Goal: Communication & Community: Participate in discussion

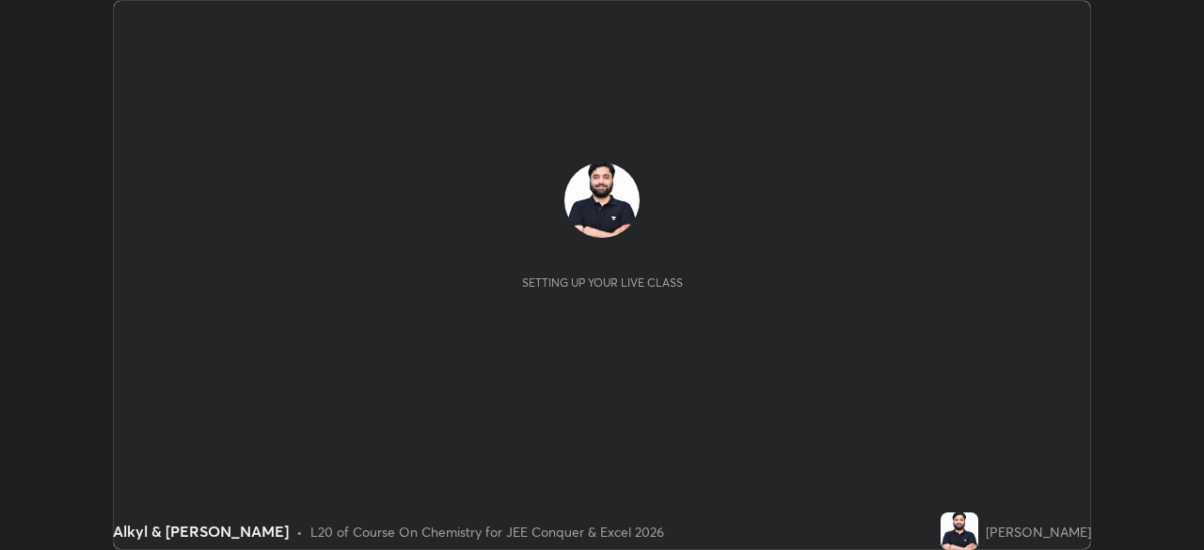
scroll to position [550, 1203]
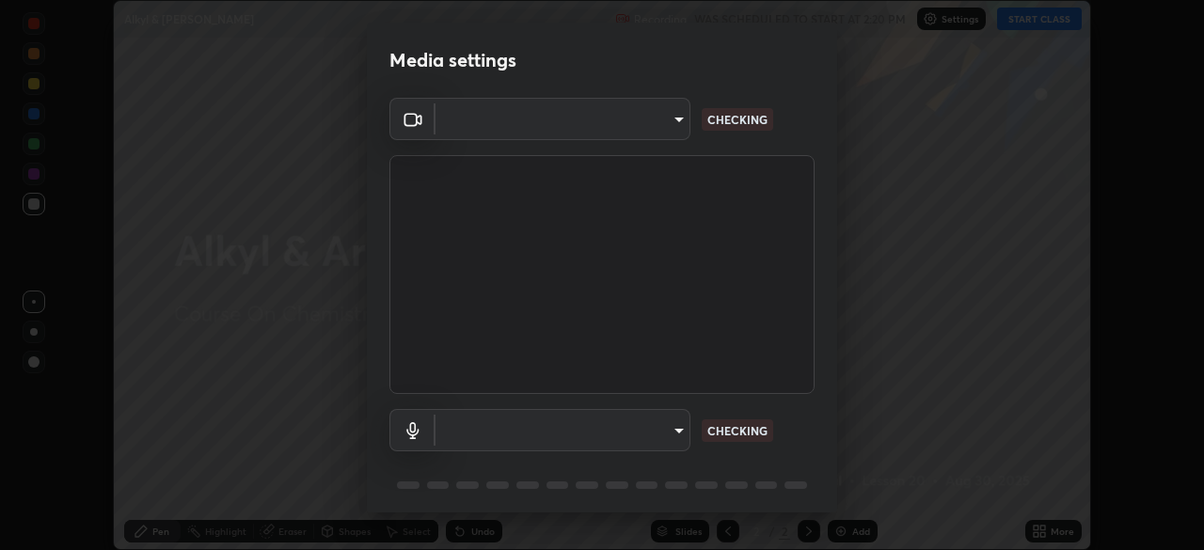
type input "30b38e2068544aa0dbb420bd76fad4d10090c825ecd2ec744dcbb81270b2d089"
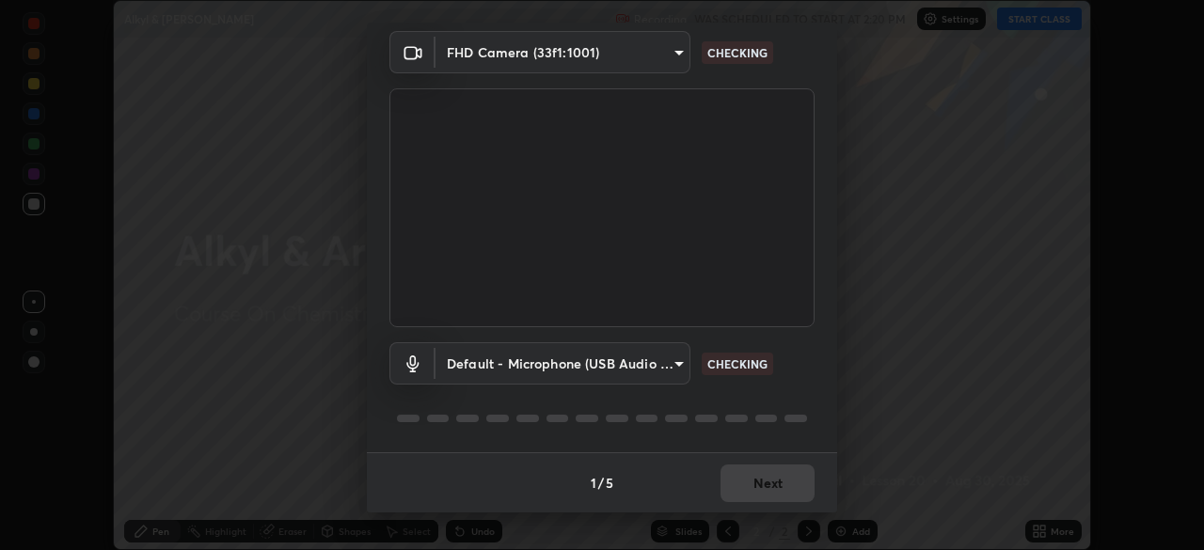
scroll to position [0, 0]
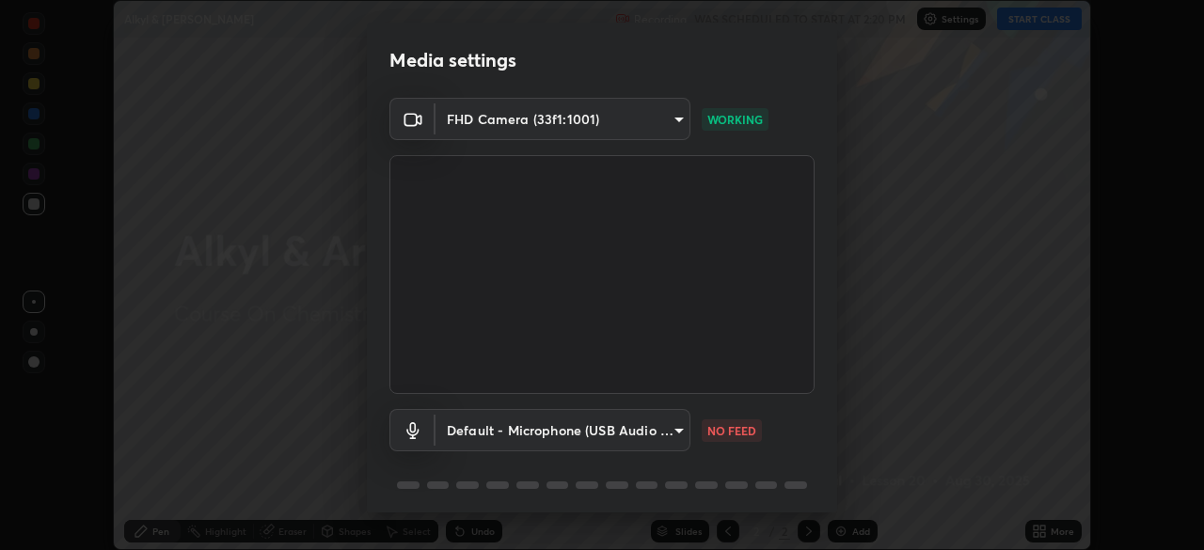
click at [649, 428] on body "Erase all Alkyl & [PERSON_NAME] Recording WAS SCHEDULED TO START AT 2:20 PM Set…" at bounding box center [602, 275] width 1204 height 550
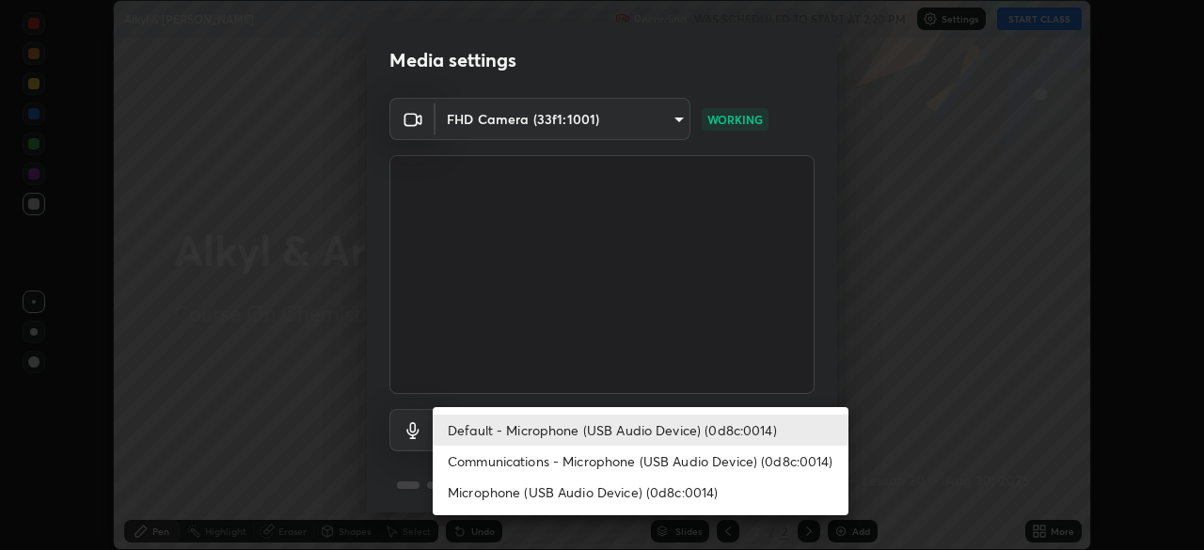
click at [597, 458] on li "Communications - Microphone (USB Audio Device) (0d8c:0014)" at bounding box center [641, 461] width 416 height 31
type input "communications"
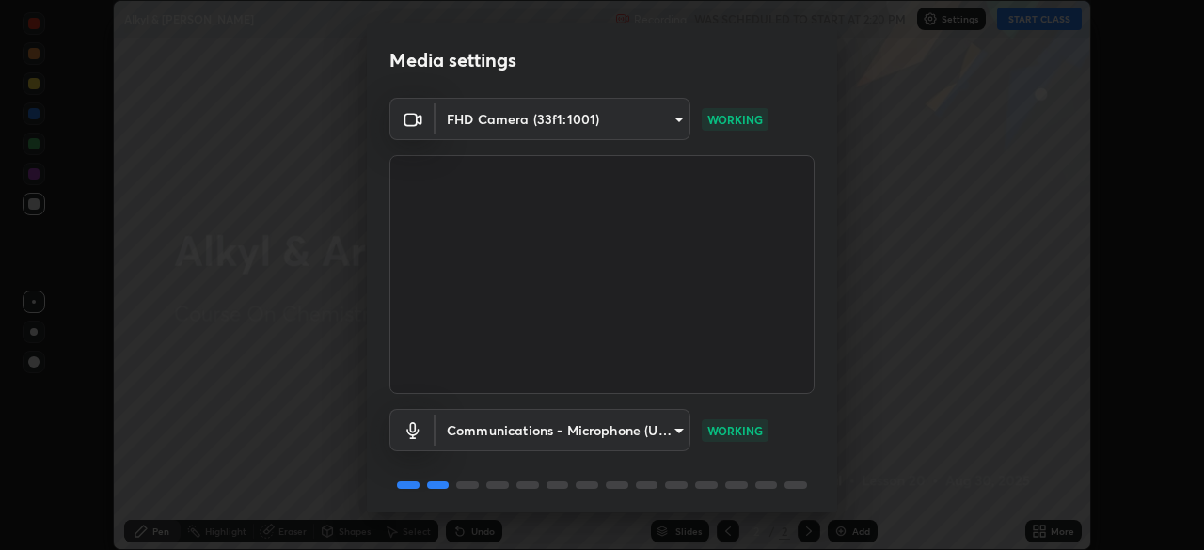
scroll to position [67, 0]
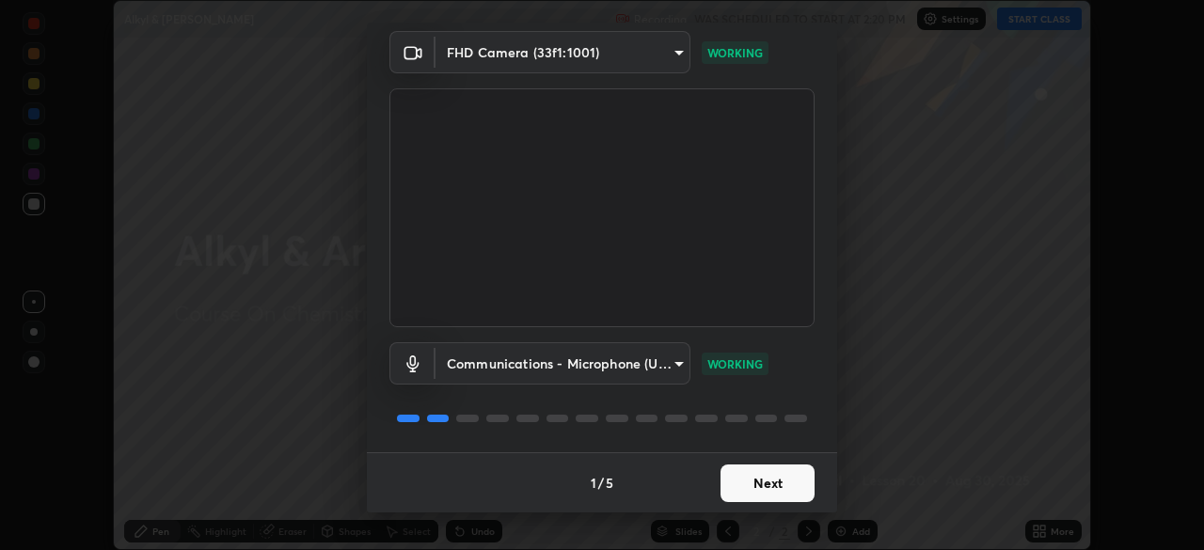
click at [758, 476] on button "Next" at bounding box center [768, 484] width 94 height 38
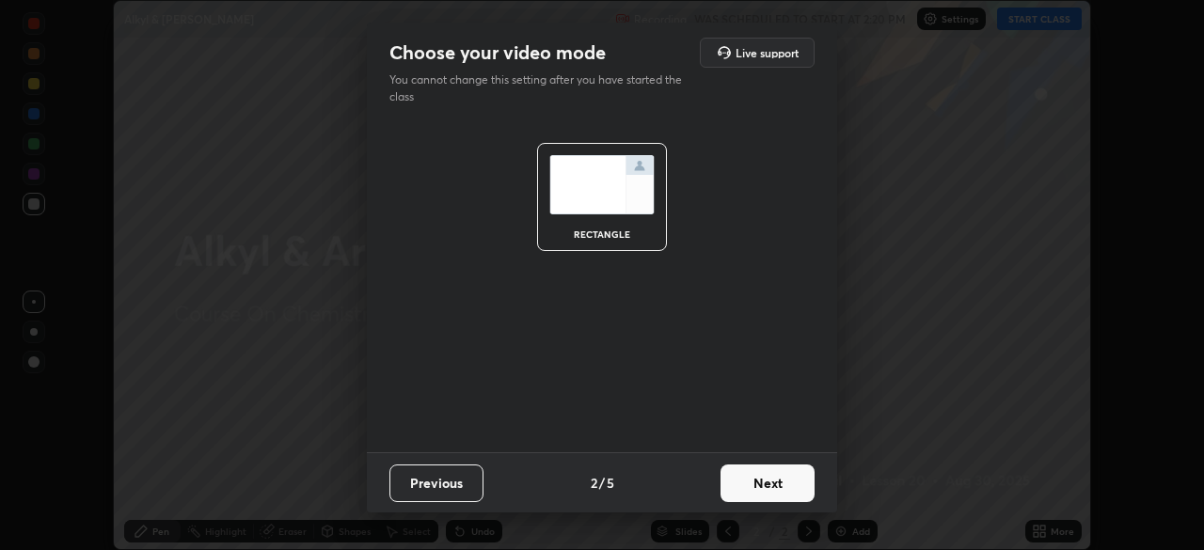
scroll to position [0, 0]
click at [756, 487] on button "Next" at bounding box center [768, 484] width 94 height 38
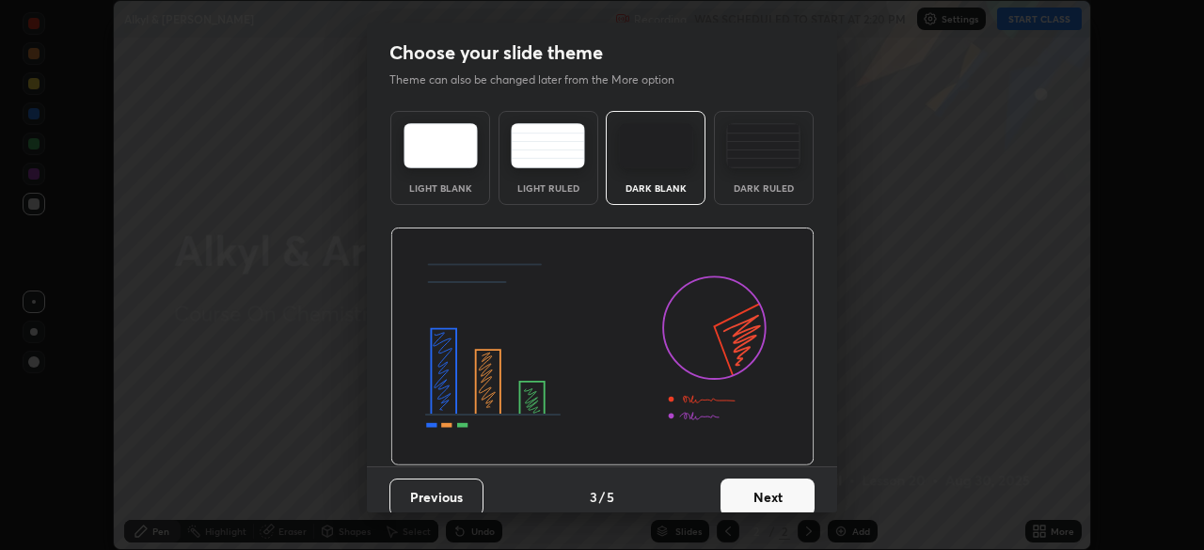
click at [743, 489] on button "Next" at bounding box center [768, 498] width 94 height 38
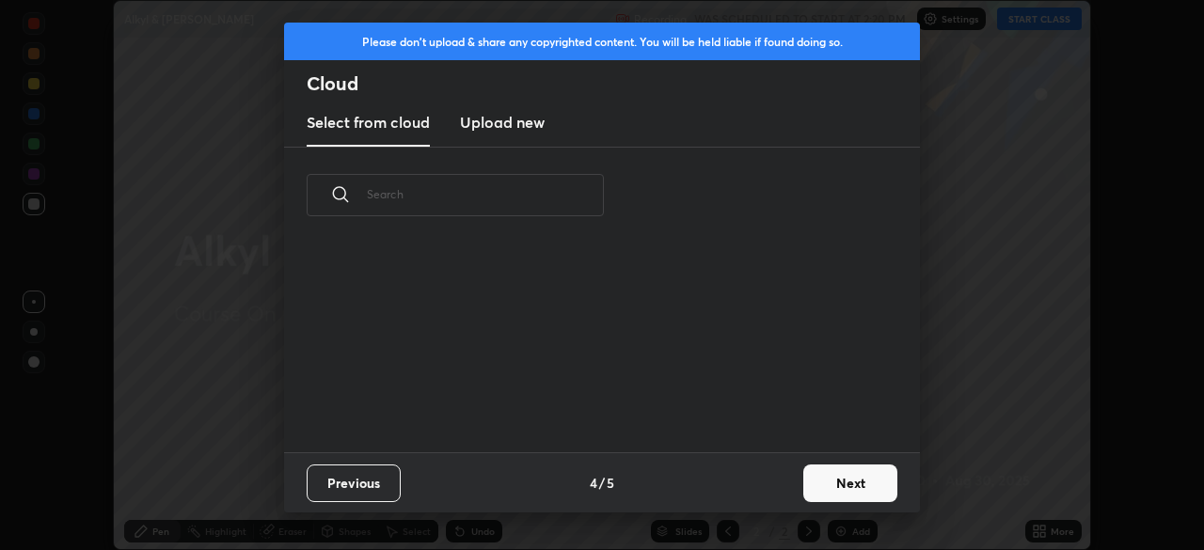
click at [841, 487] on button "Next" at bounding box center [850, 484] width 94 height 38
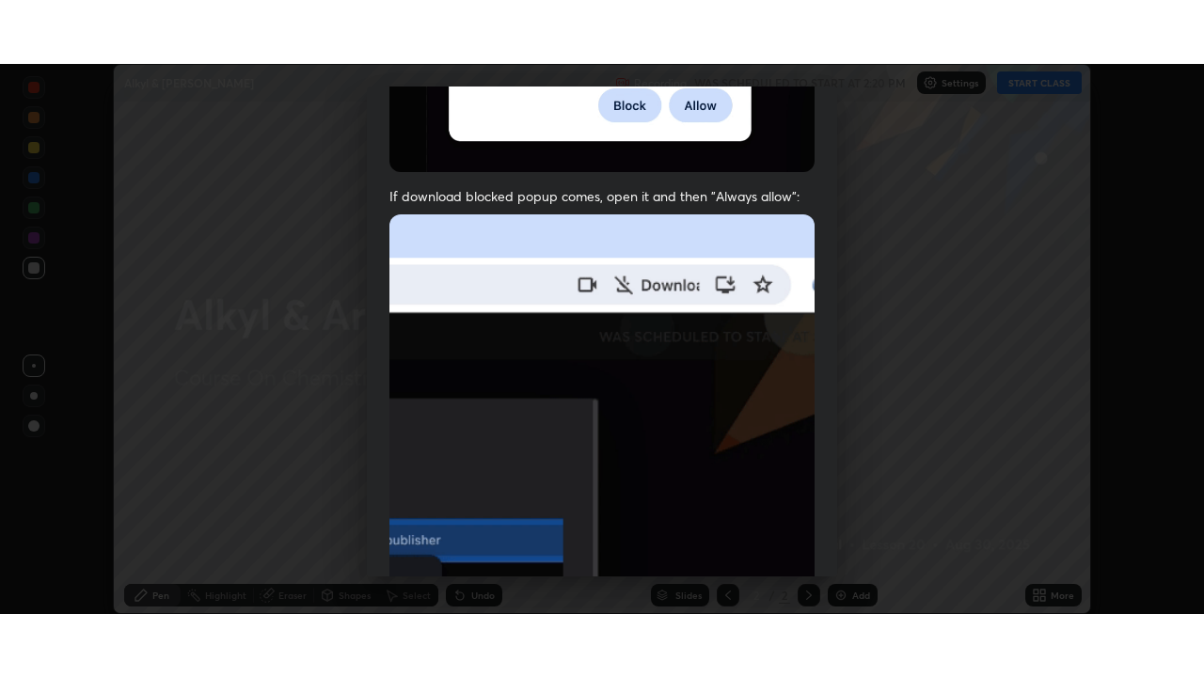
scroll to position [451, 0]
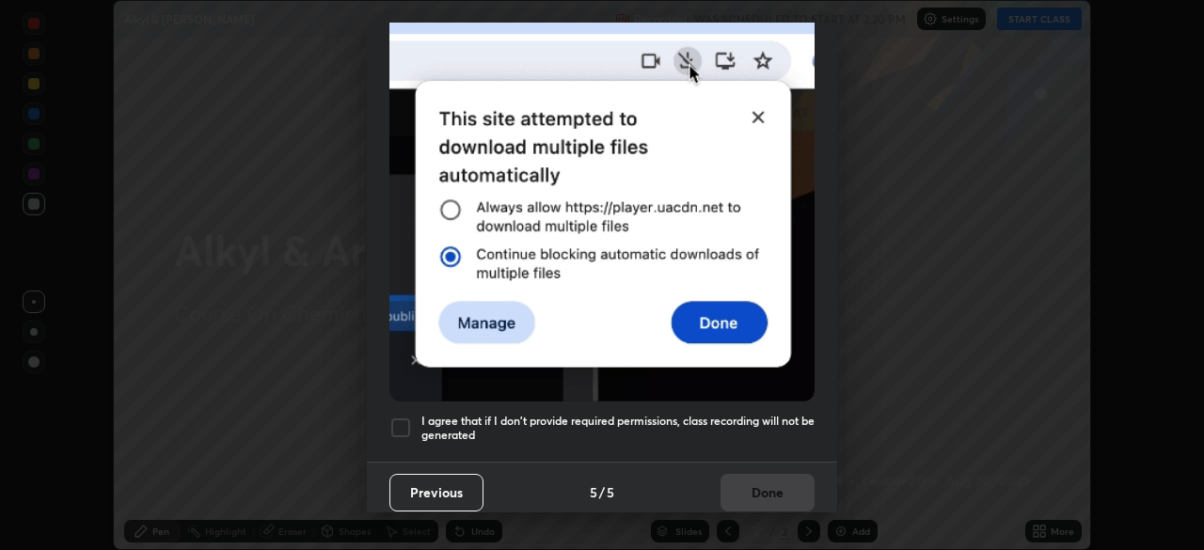
click at [691, 414] on h5 "I agree that if I don't provide required permissions, class recording will not …" at bounding box center [617, 428] width 393 height 29
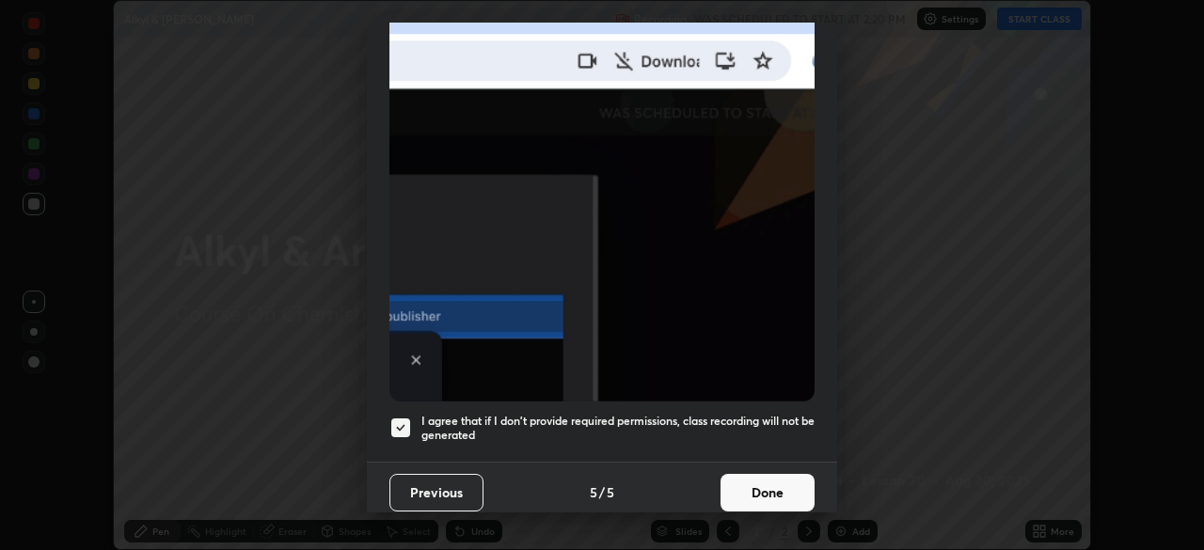
click at [752, 486] on button "Done" at bounding box center [768, 493] width 94 height 38
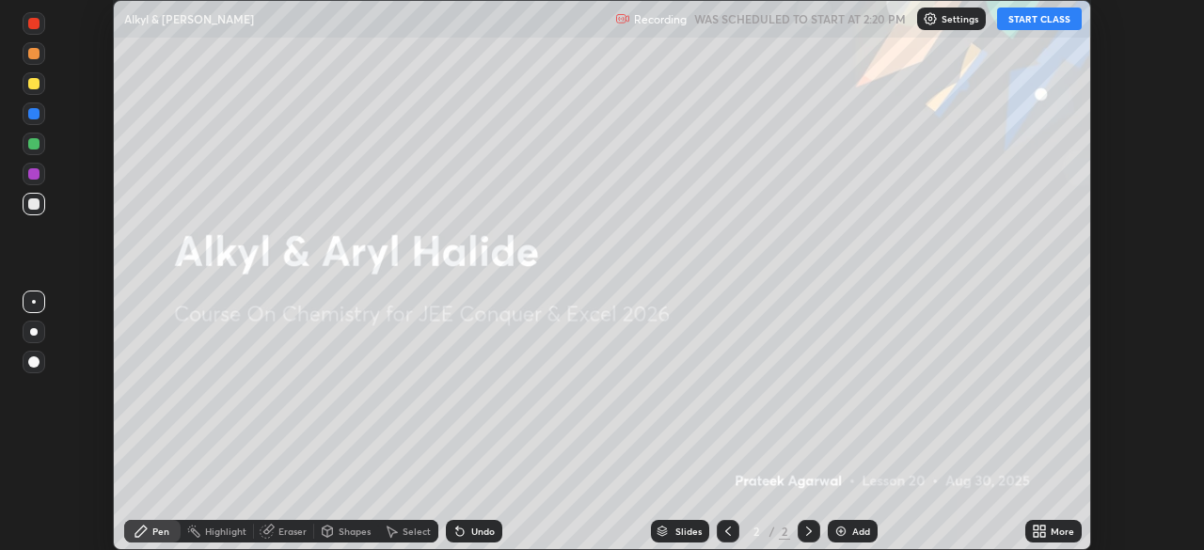
click at [1022, 23] on button "START CLASS" at bounding box center [1039, 19] width 85 height 23
click at [1042, 530] on icon at bounding box center [1043, 528] width 5 height 5
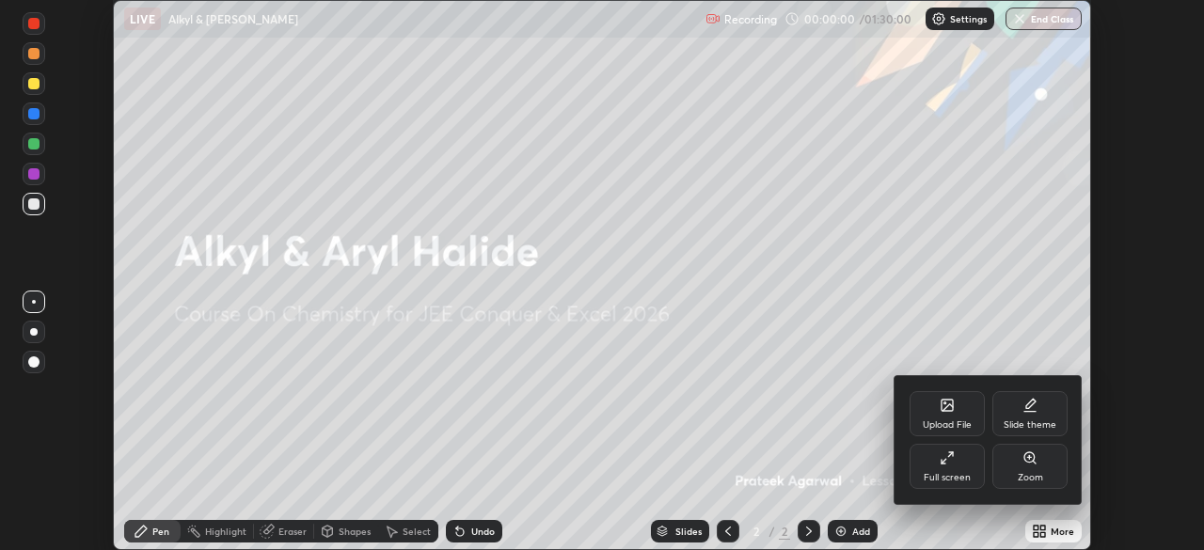
click at [946, 457] on icon at bounding box center [947, 458] width 15 height 15
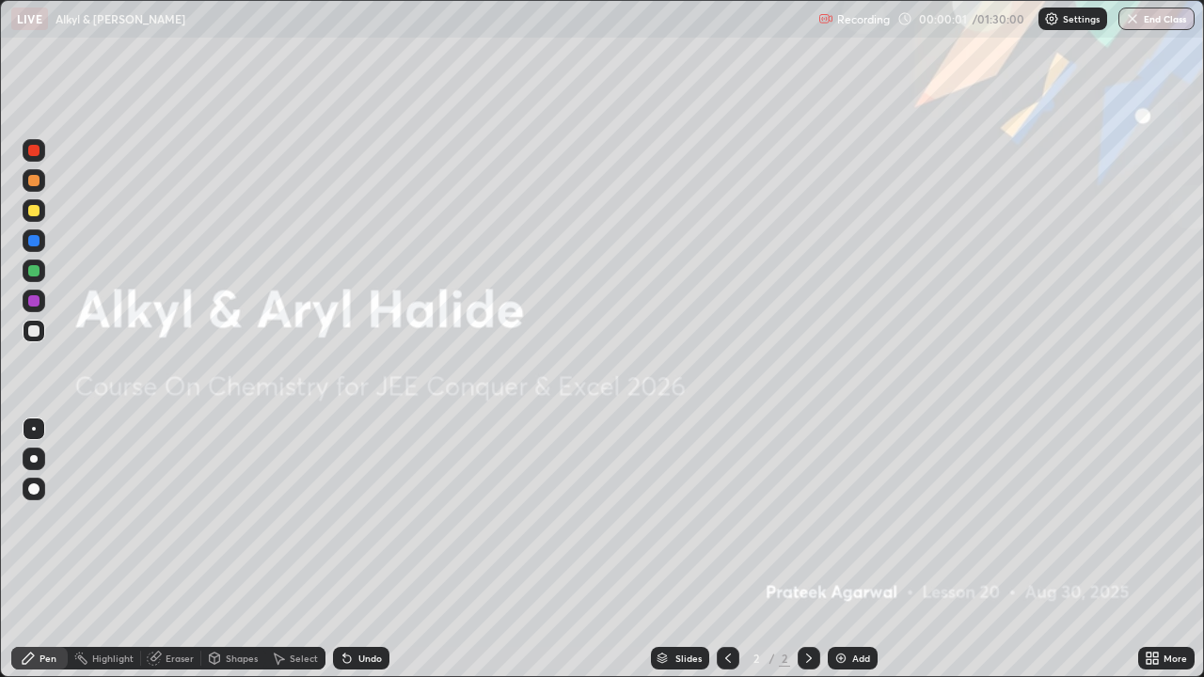
scroll to position [677, 1204]
click at [859, 549] on div "Add" at bounding box center [861, 658] width 18 height 9
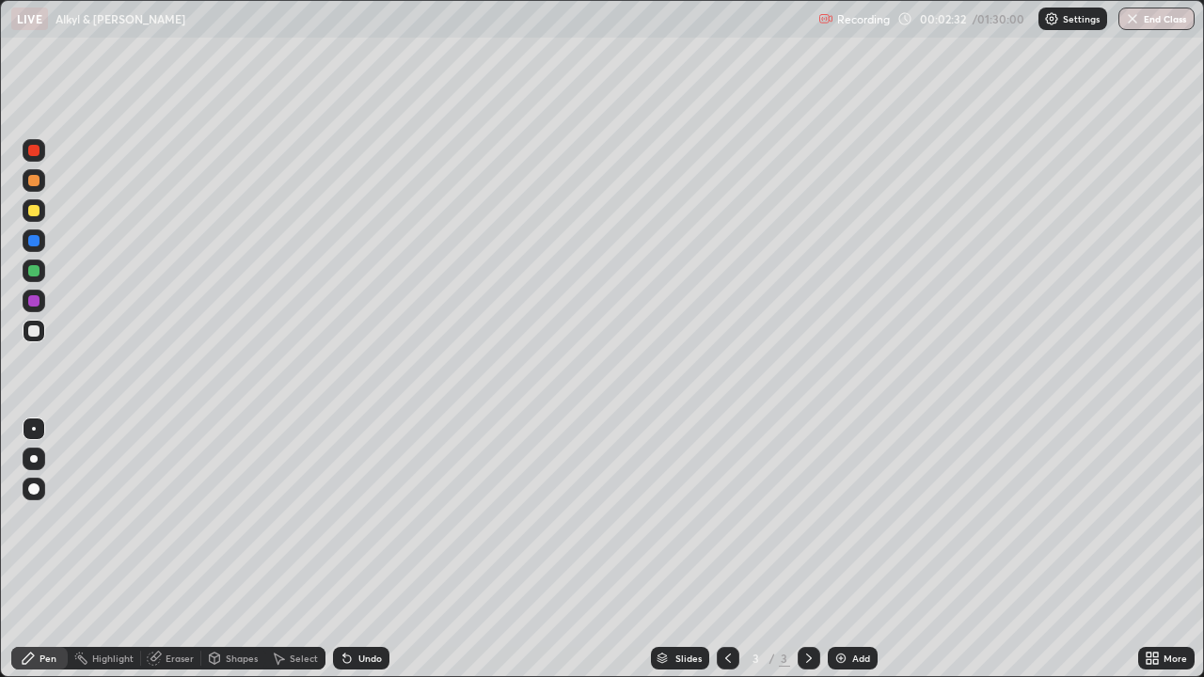
click at [349, 549] on div "Undo" at bounding box center [361, 658] width 56 height 23
click at [852, 549] on div "Add" at bounding box center [861, 658] width 18 height 9
click at [245, 549] on div "Shapes" at bounding box center [242, 658] width 32 height 9
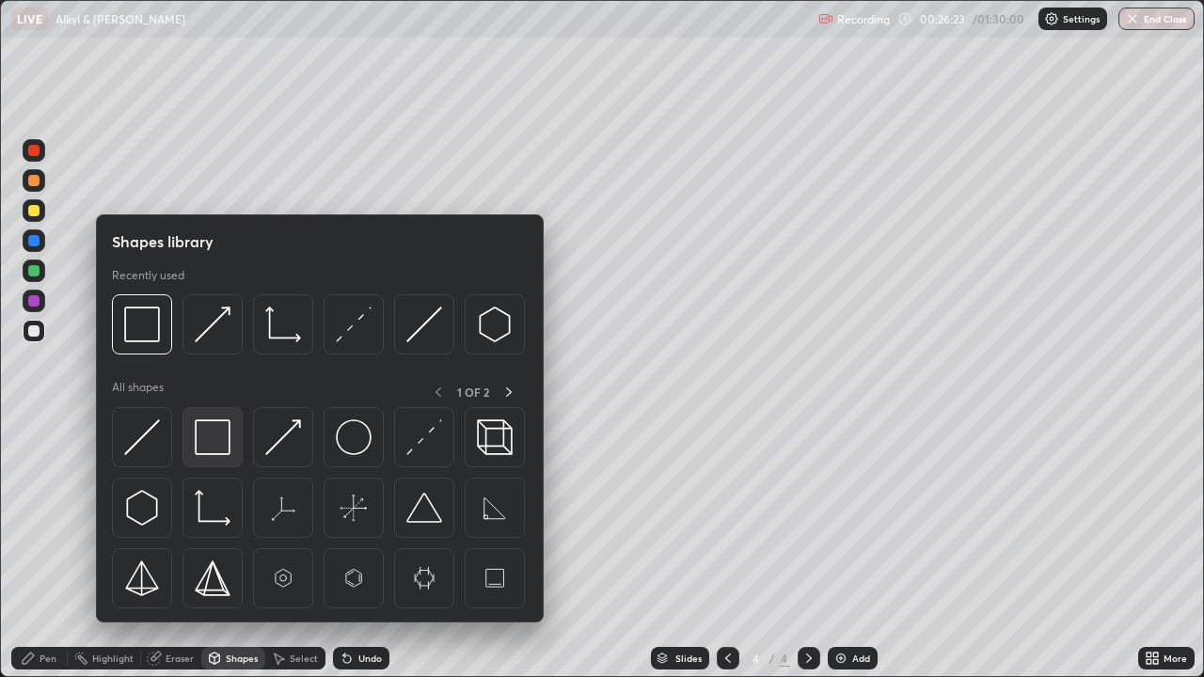
click at [216, 445] on img at bounding box center [213, 438] width 36 height 36
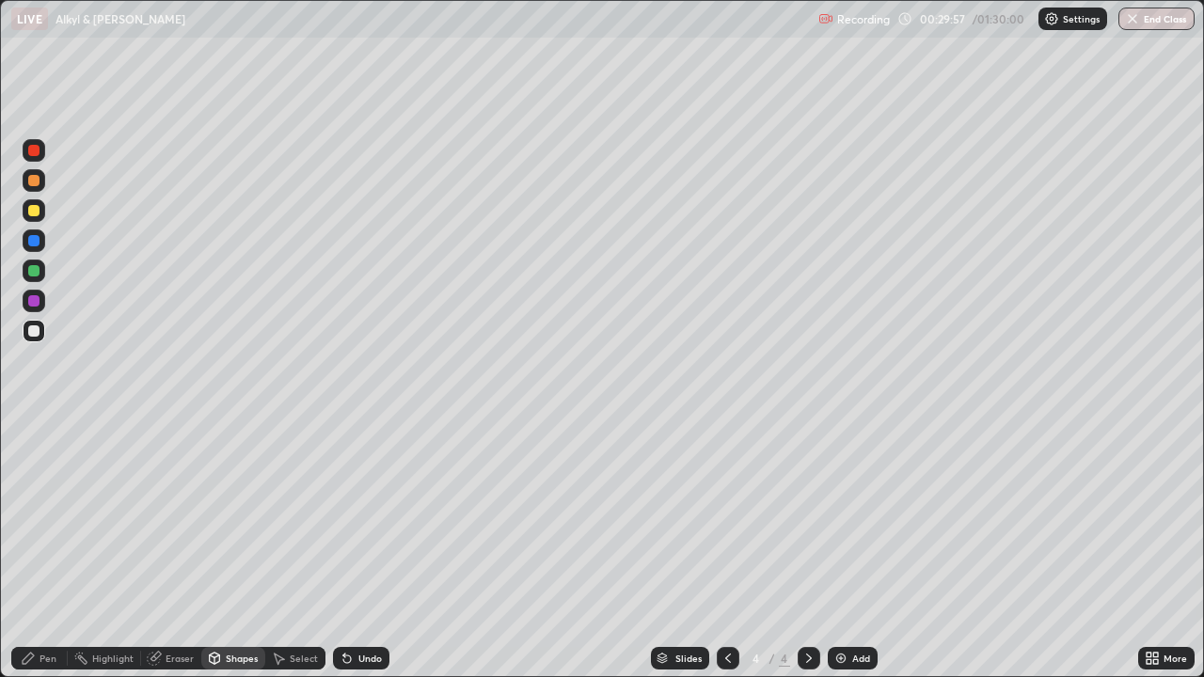
click at [849, 549] on div "Add" at bounding box center [853, 658] width 50 height 23
click at [353, 549] on div "Undo" at bounding box center [361, 658] width 56 height 23
click at [53, 549] on div "Pen" at bounding box center [39, 658] width 56 height 23
click at [360, 549] on div "Undo" at bounding box center [370, 658] width 24 height 9
click at [175, 549] on div "Eraser" at bounding box center [180, 658] width 28 height 9
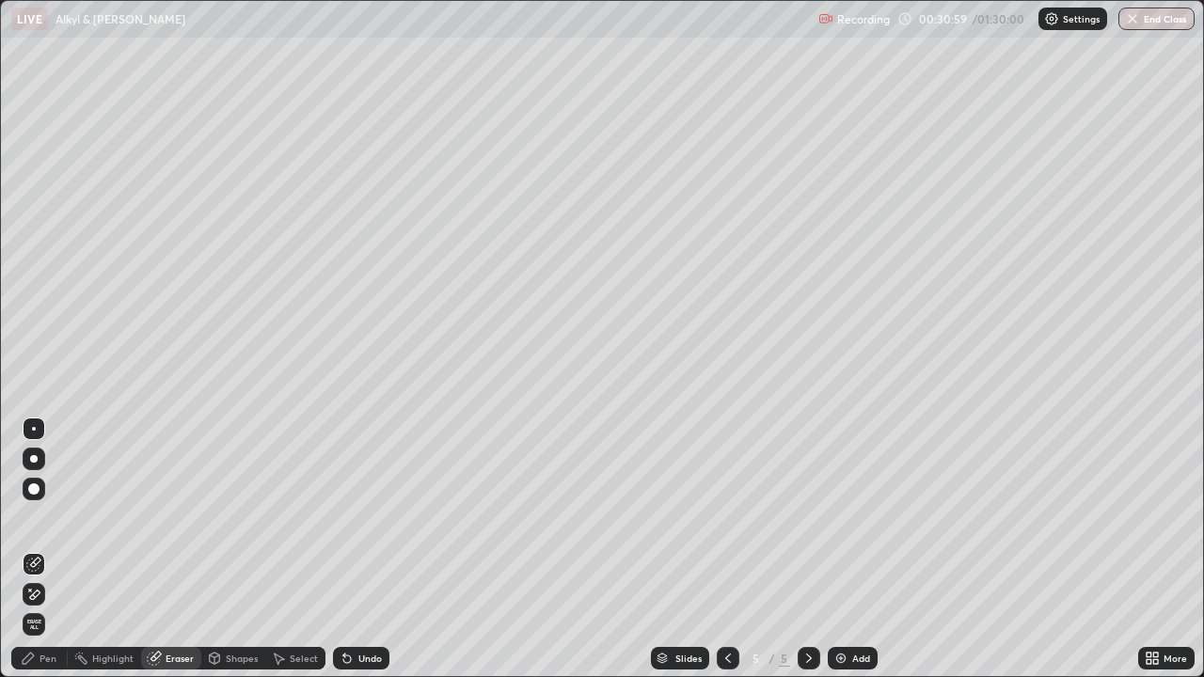
click at [39, 549] on icon at bounding box center [33, 595] width 15 height 16
click at [49, 549] on div "Pen" at bounding box center [48, 658] width 17 height 9
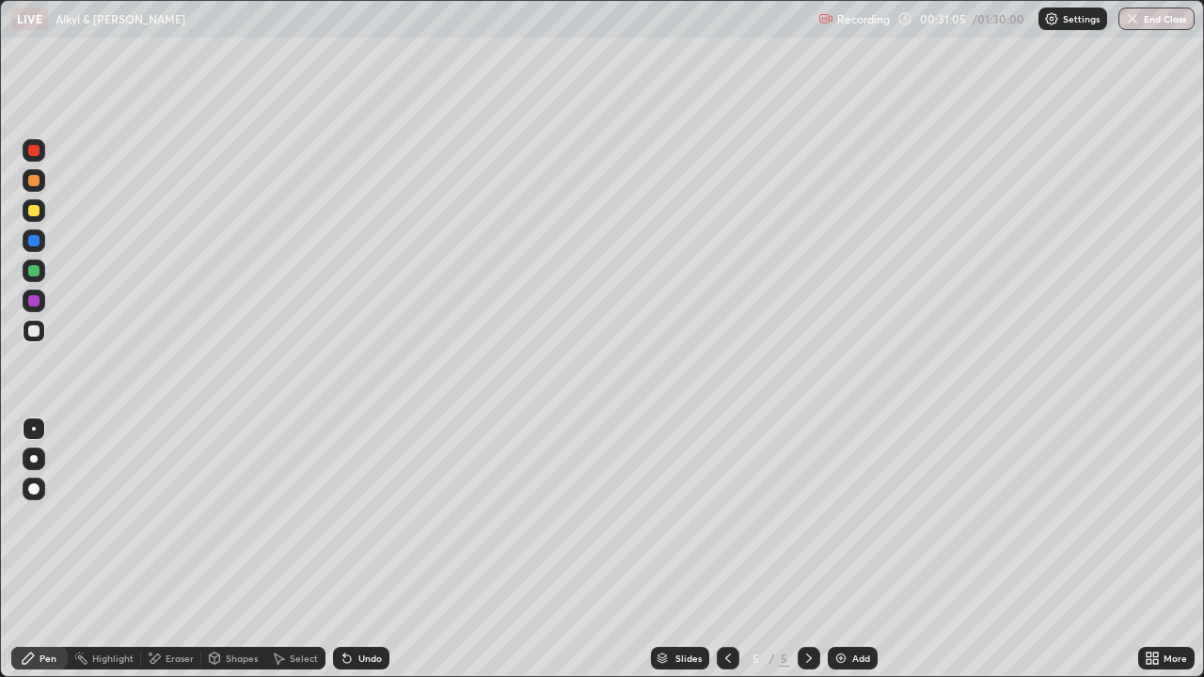
click at [363, 549] on div "Undo" at bounding box center [361, 658] width 56 height 23
click at [358, 549] on div "Undo" at bounding box center [358, 659] width 64 height 38
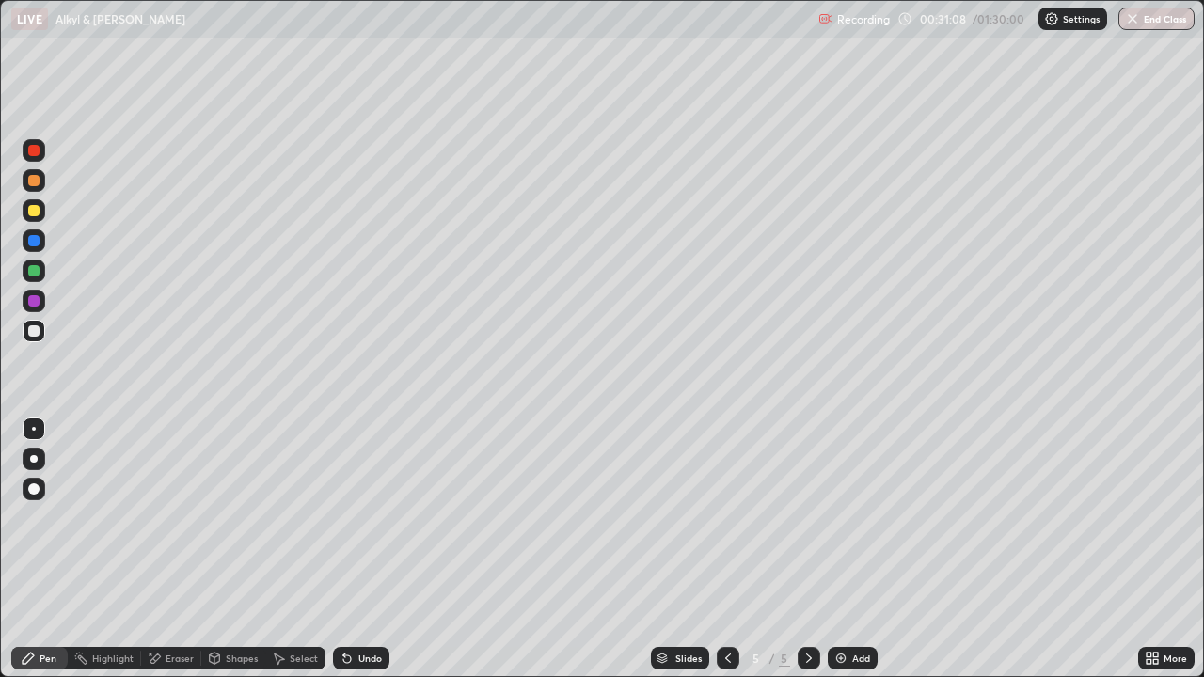
click at [183, 549] on div "Eraser" at bounding box center [180, 658] width 28 height 9
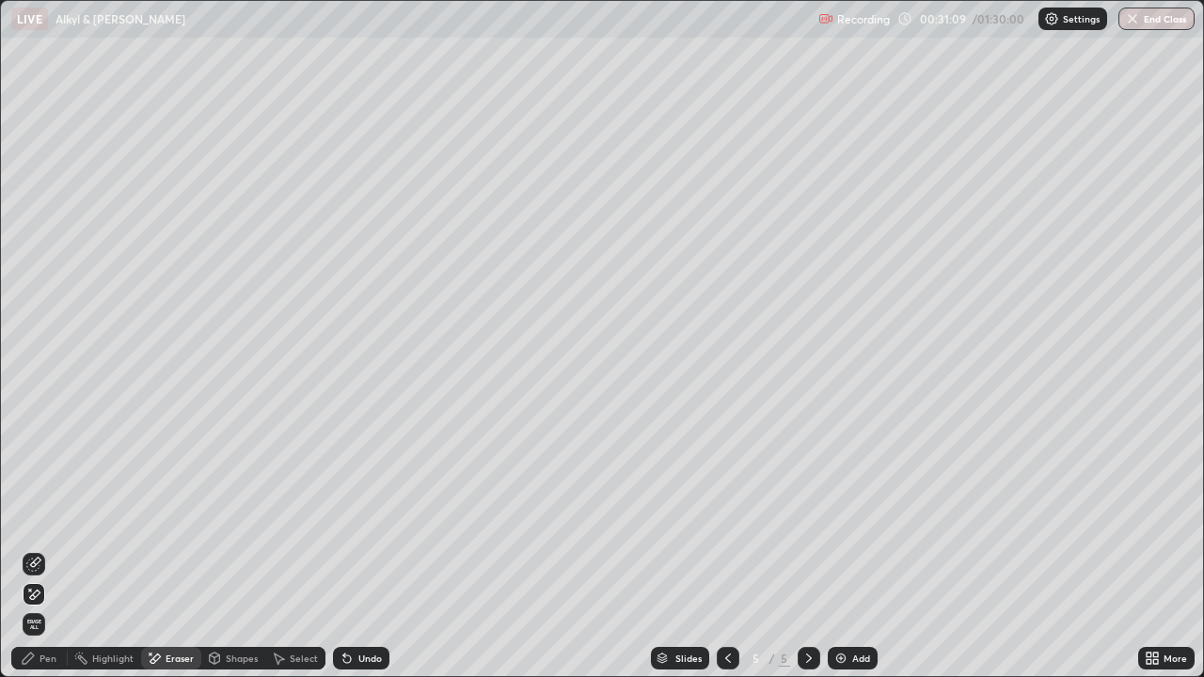
click at [52, 549] on div "Pen" at bounding box center [39, 658] width 56 height 23
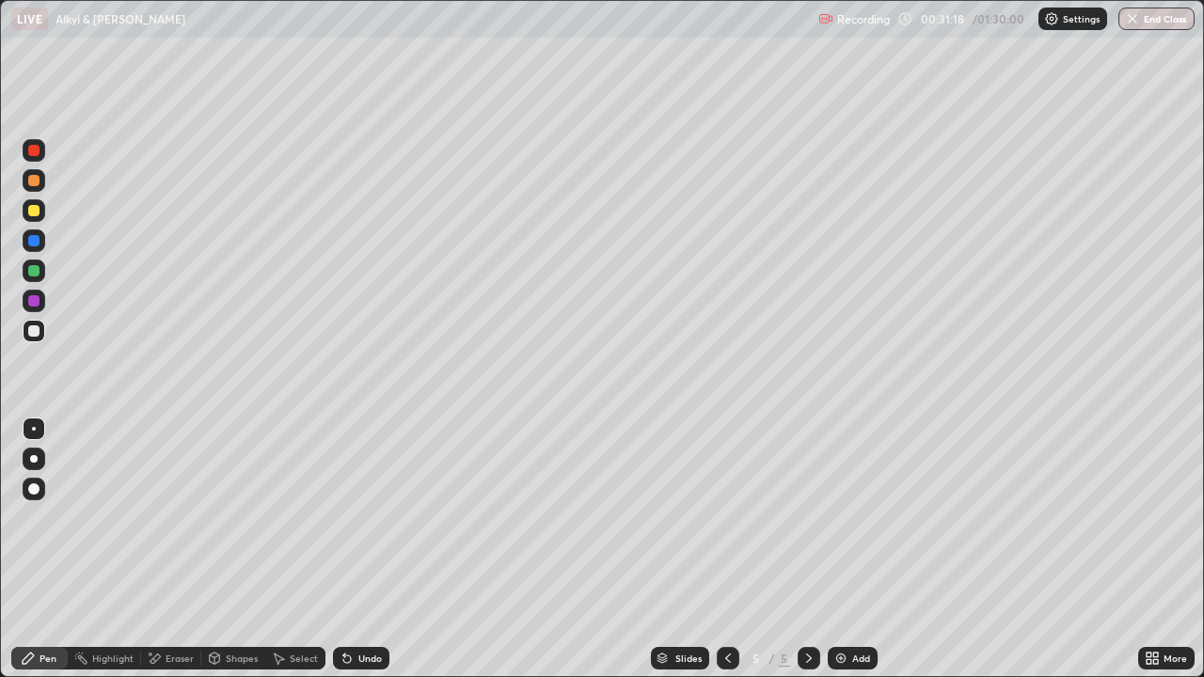
click at [370, 549] on div "Undo" at bounding box center [370, 658] width 24 height 9
click at [363, 549] on div "Undo" at bounding box center [370, 658] width 24 height 9
click at [358, 549] on div "Undo" at bounding box center [361, 658] width 56 height 23
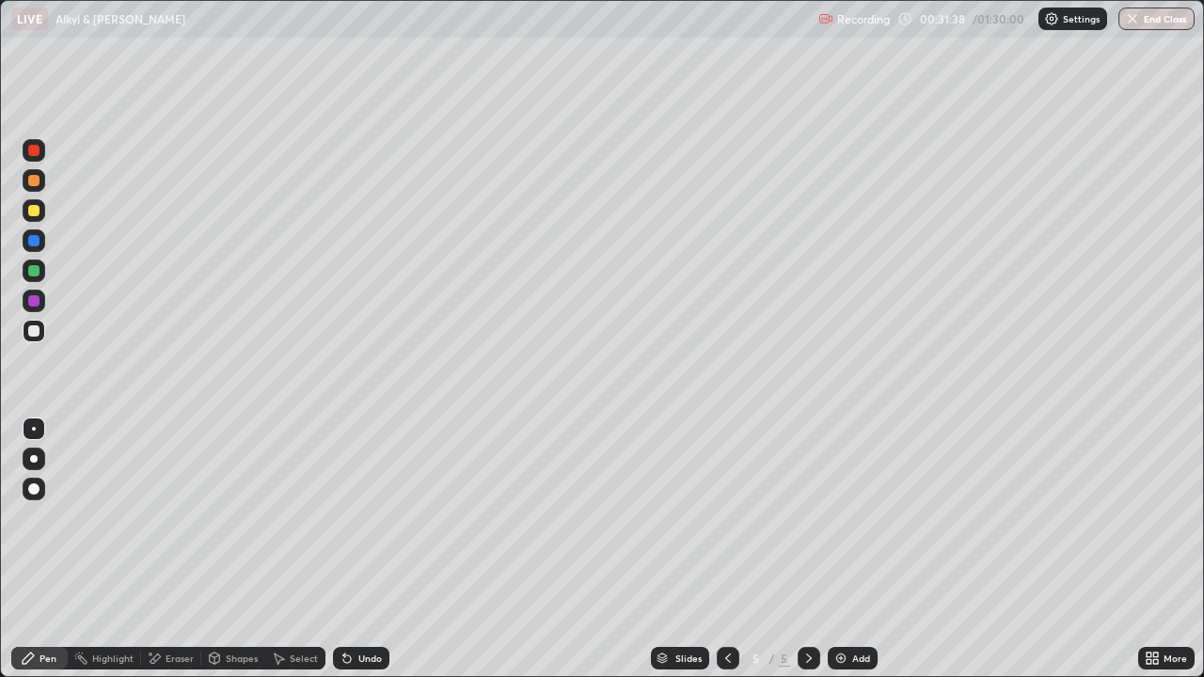
click at [360, 549] on div "Undo" at bounding box center [370, 658] width 24 height 9
click at [376, 549] on div "Undo" at bounding box center [361, 658] width 56 height 23
click at [43, 183] on div at bounding box center [34, 180] width 23 height 23
click at [367, 549] on div "Undo" at bounding box center [370, 658] width 24 height 9
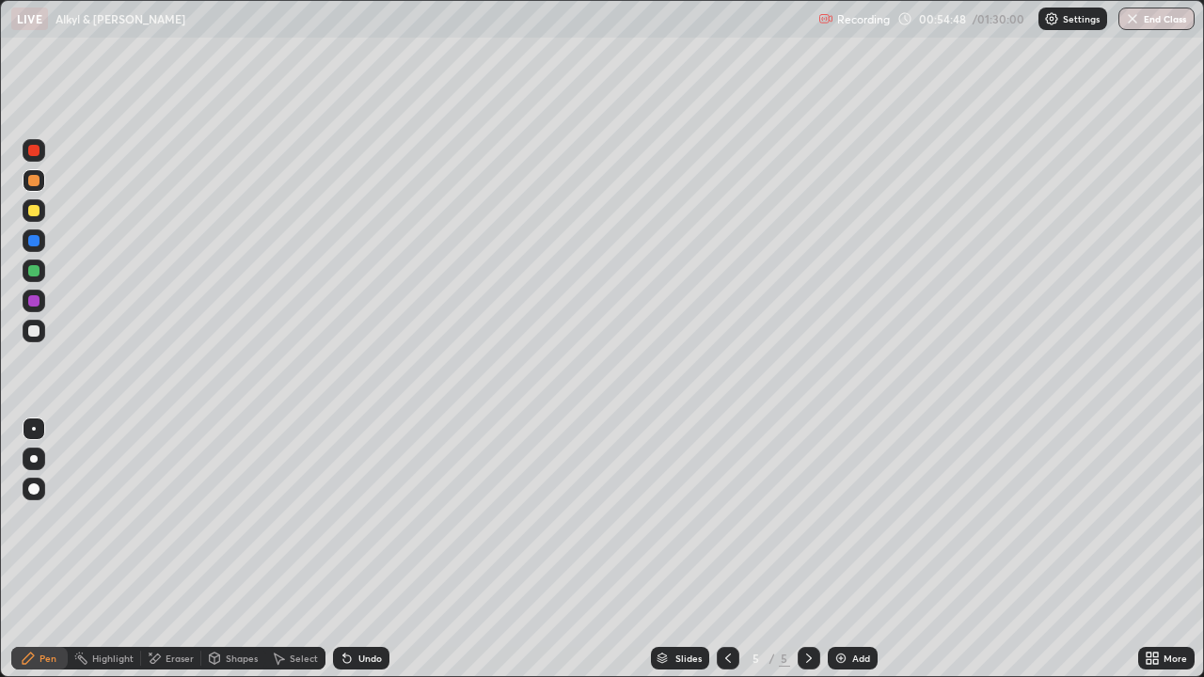
click at [851, 549] on div "Add" at bounding box center [853, 658] width 50 height 23
click at [30, 333] on div at bounding box center [33, 331] width 11 height 11
click at [359, 549] on div "Undo" at bounding box center [361, 658] width 56 height 23
click at [358, 549] on div "Undo" at bounding box center [370, 658] width 24 height 9
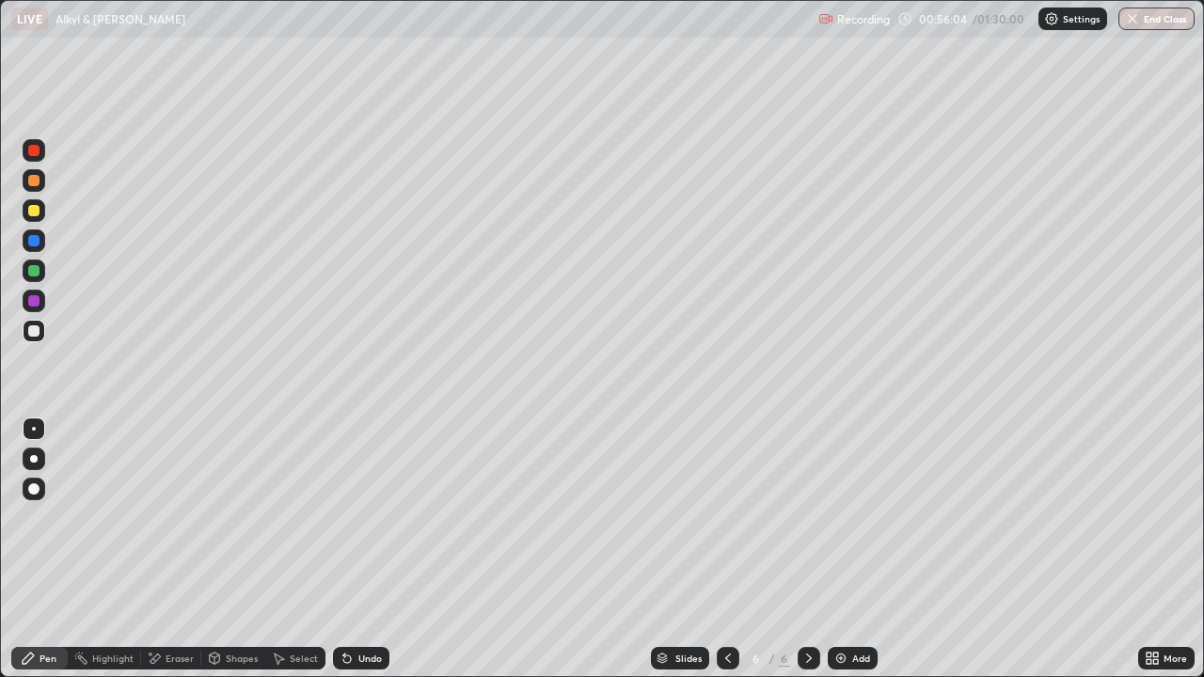
click at [362, 549] on div "Undo" at bounding box center [370, 658] width 24 height 9
click at [375, 549] on div "Undo" at bounding box center [361, 658] width 56 height 23
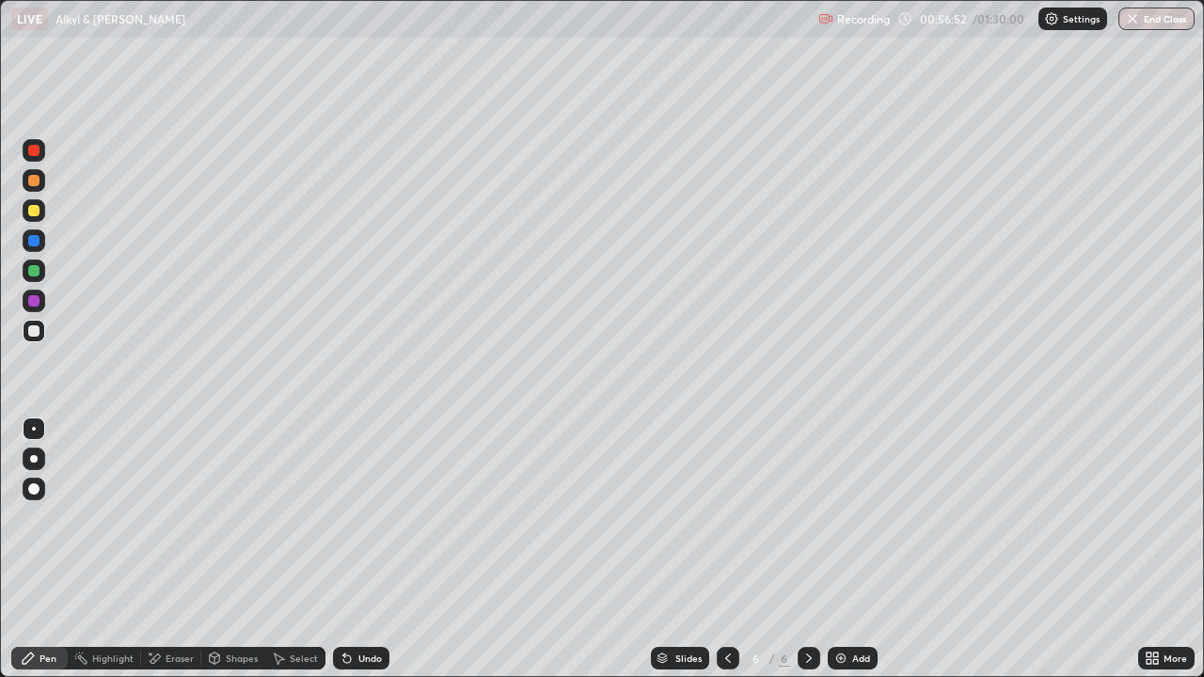
click at [375, 549] on div "Undo" at bounding box center [361, 658] width 56 height 23
click at [361, 549] on div "Undo" at bounding box center [361, 658] width 56 height 23
click at [240, 549] on div "Shapes" at bounding box center [242, 658] width 32 height 9
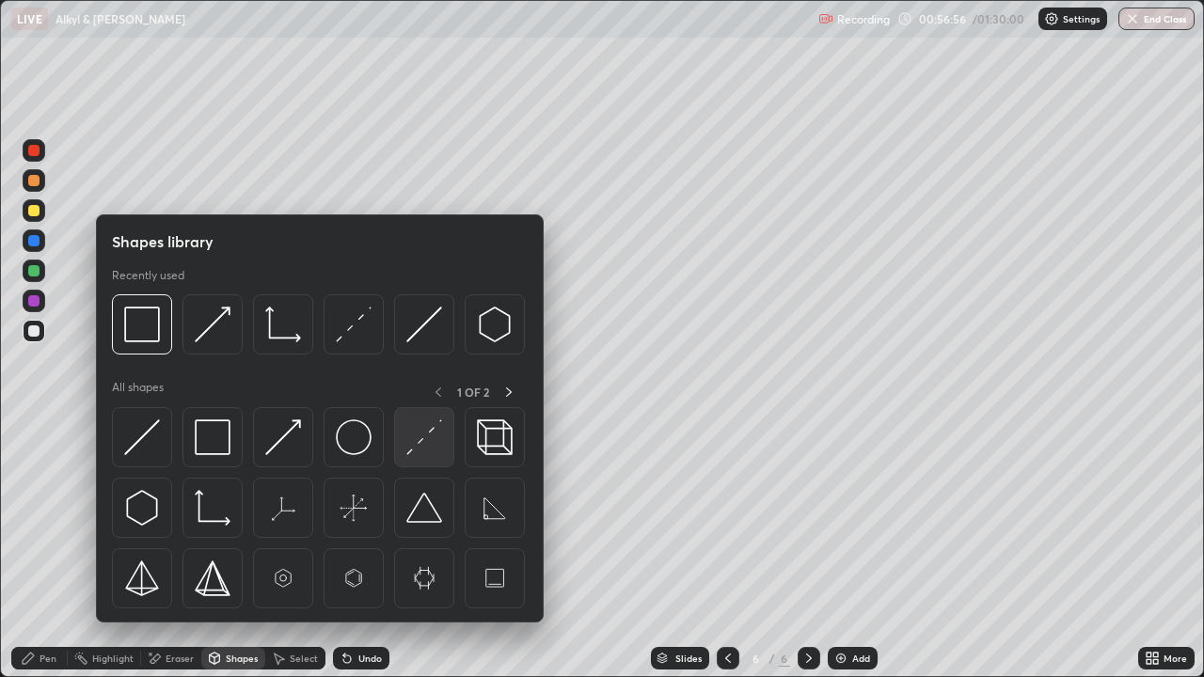
click at [423, 435] on img at bounding box center [424, 438] width 36 height 36
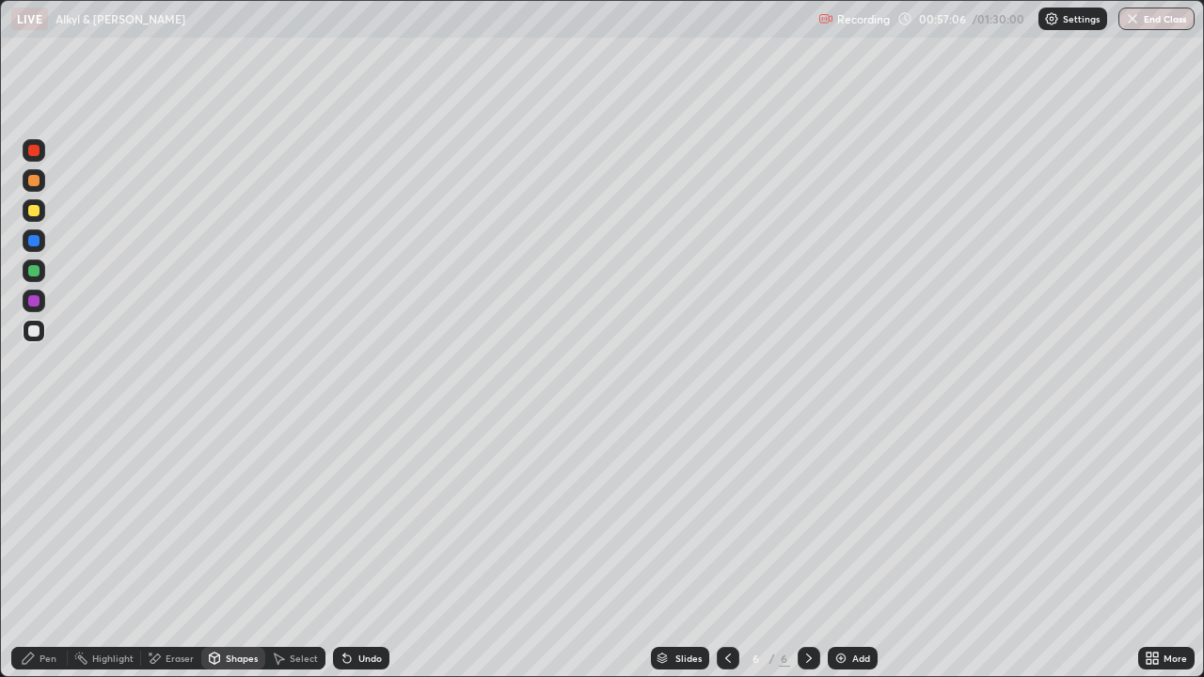
click at [55, 549] on div "Pen" at bounding box center [48, 658] width 17 height 9
click at [369, 549] on div "Undo" at bounding box center [370, 658] width 24 height 9
click at [364, 549] on div "Undo" at bounding box center [370, 658] width 24 height 9
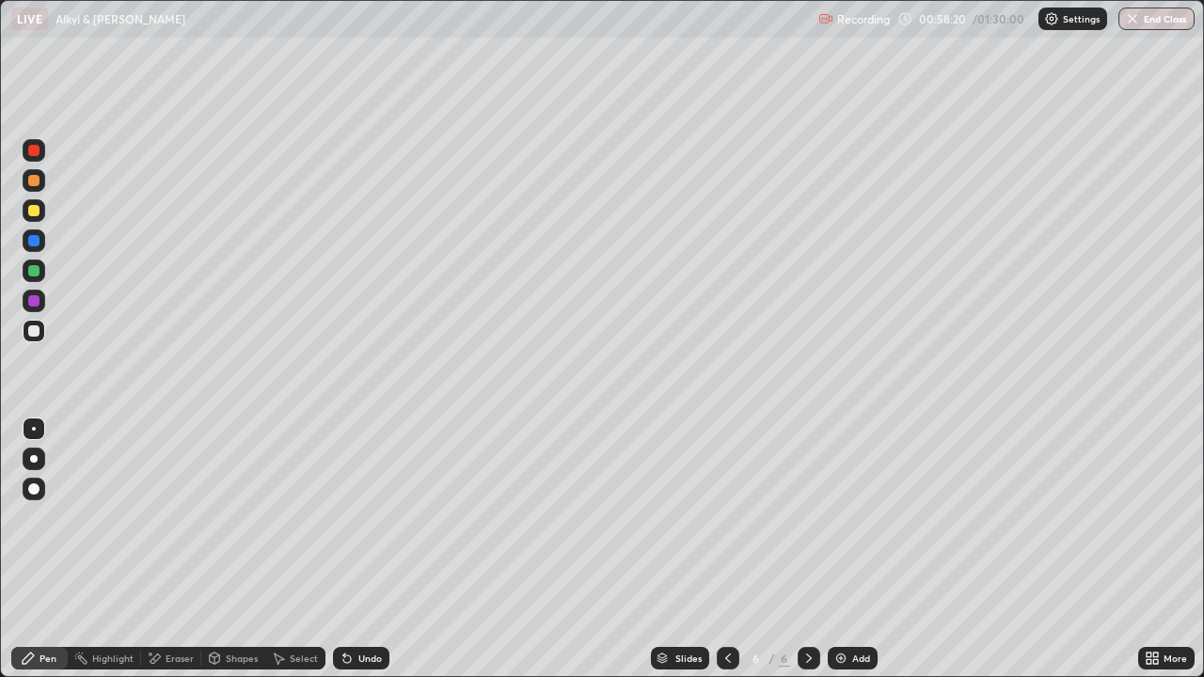
click at [371, 549] on div "Undo" at bounding box center [361, 658] width 56 height 23
click at [843, 549] on img at bounding box center [841, 658] width 15 height 15
click at [729, 549] on icon at bounding box center [728, 658] width 15 height 15
click at [173, 549] on div "Eraser" at bounding box center [180, 658] width 28 height 9
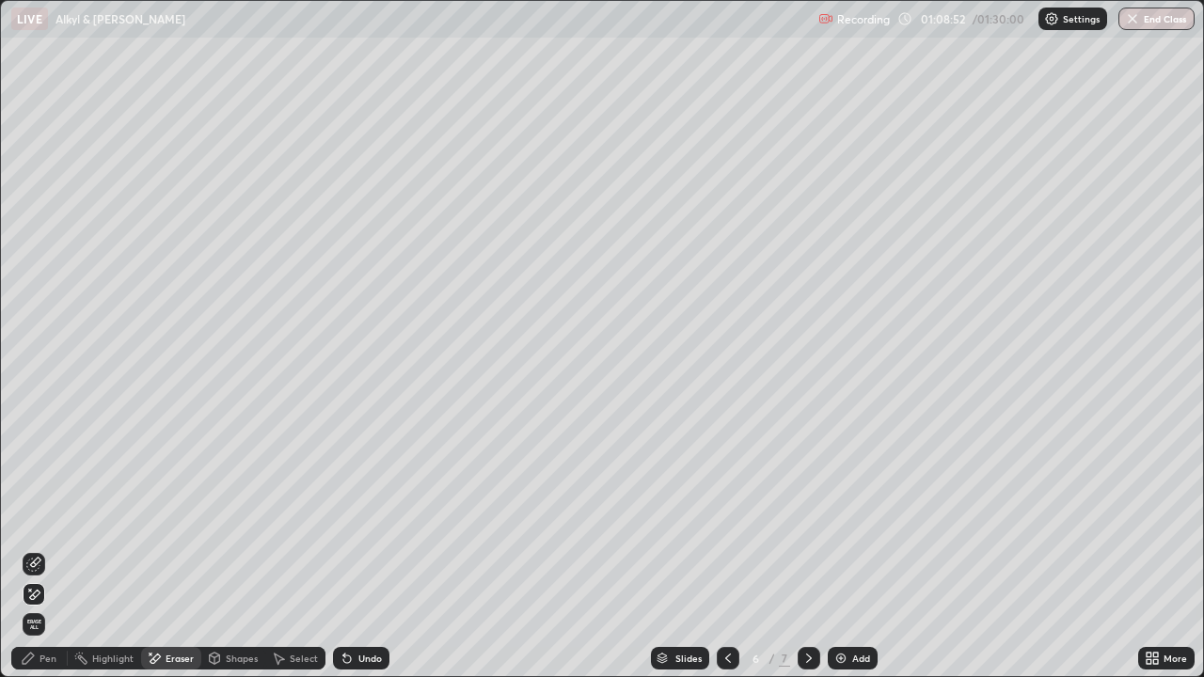
click at [42, 549] on div "Pen" at bounding box center [48, 658] width 17 height 9
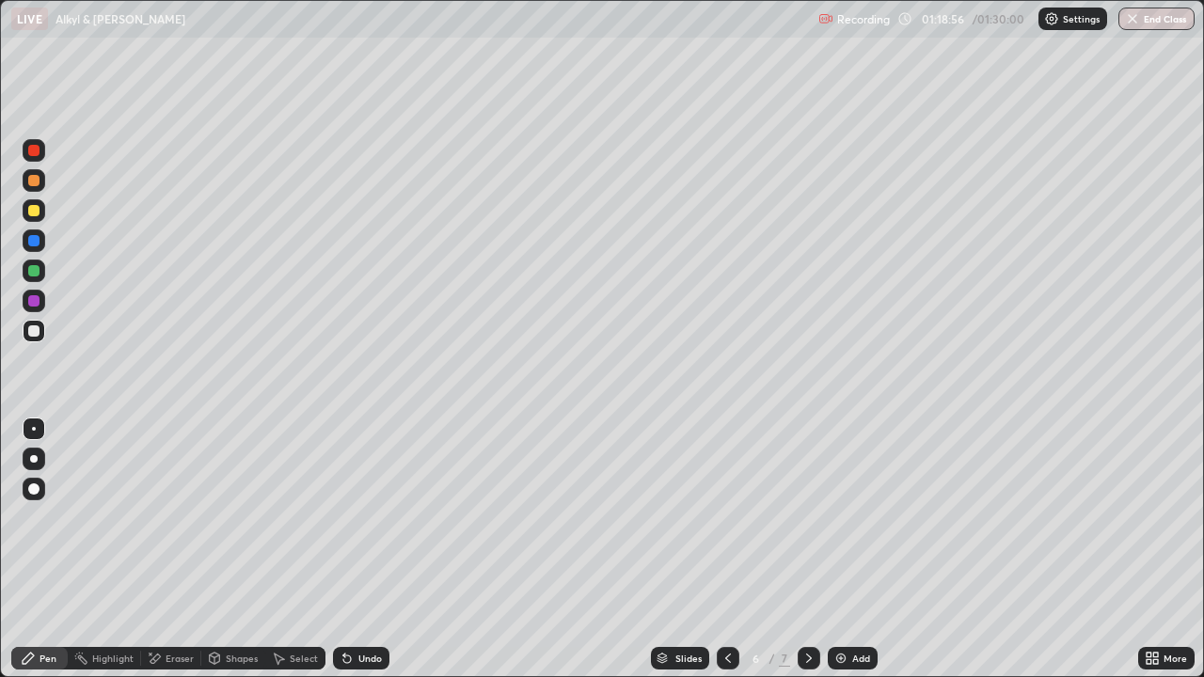
click at [807, 549] on icon at bounding box center [809, 658] width 15 height 15
click at [853, 549] on div "Add" at bounding box center [861, 658] width 18 height 9
click at [228, 549] on div "Shapes" at bounding box center [242, 658] width 32 height 9
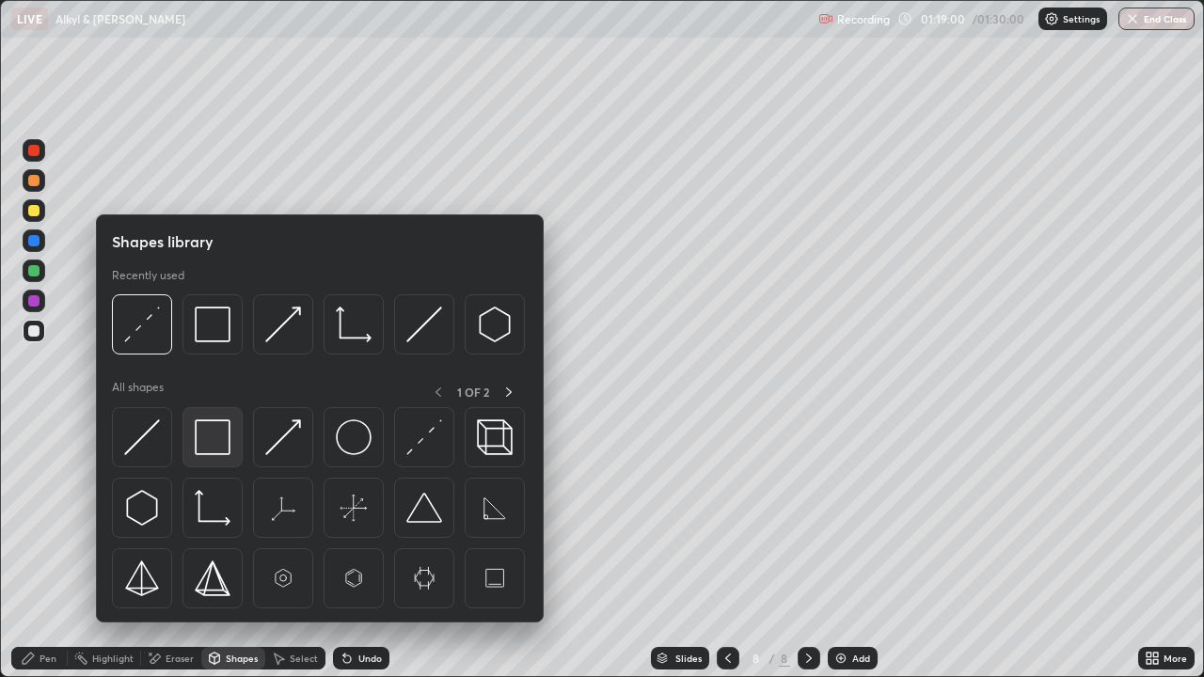
click at [218, 443] on img at bounding box center [213, 438] width 36 height 36
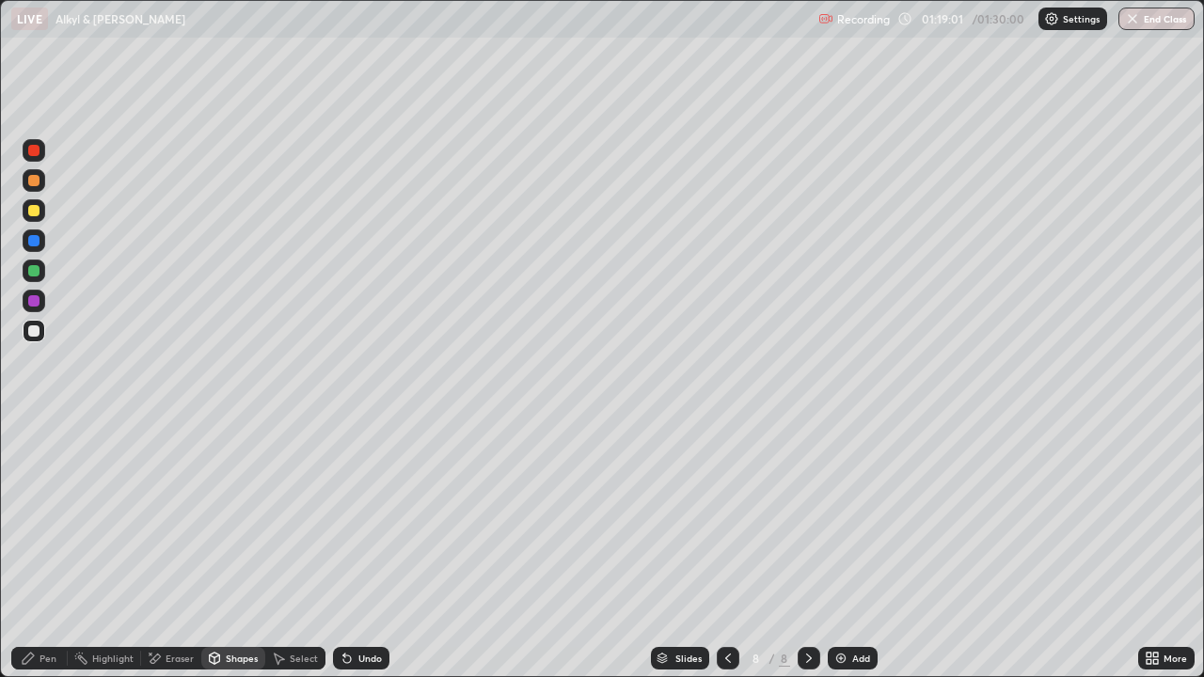
click at [232, 549] on div "Shapes" at bounding box center [242, 658] width 32 height 9
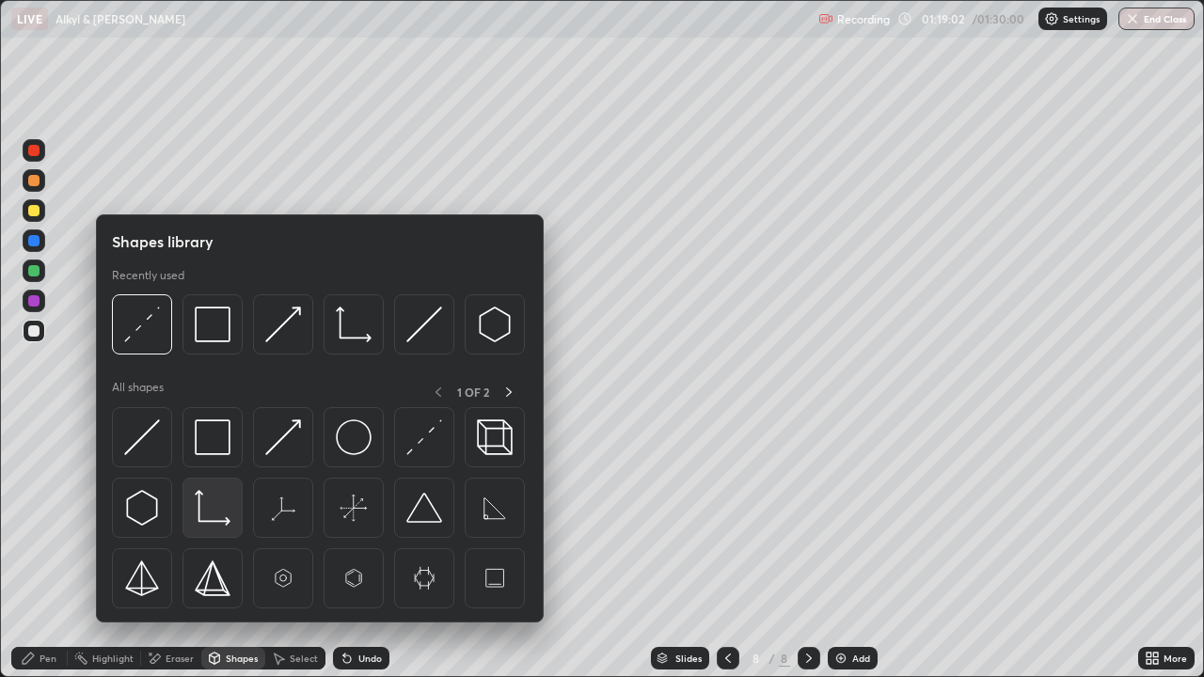
click at [223, 505] on img at bounding box center [213, 508] width 36 height 36
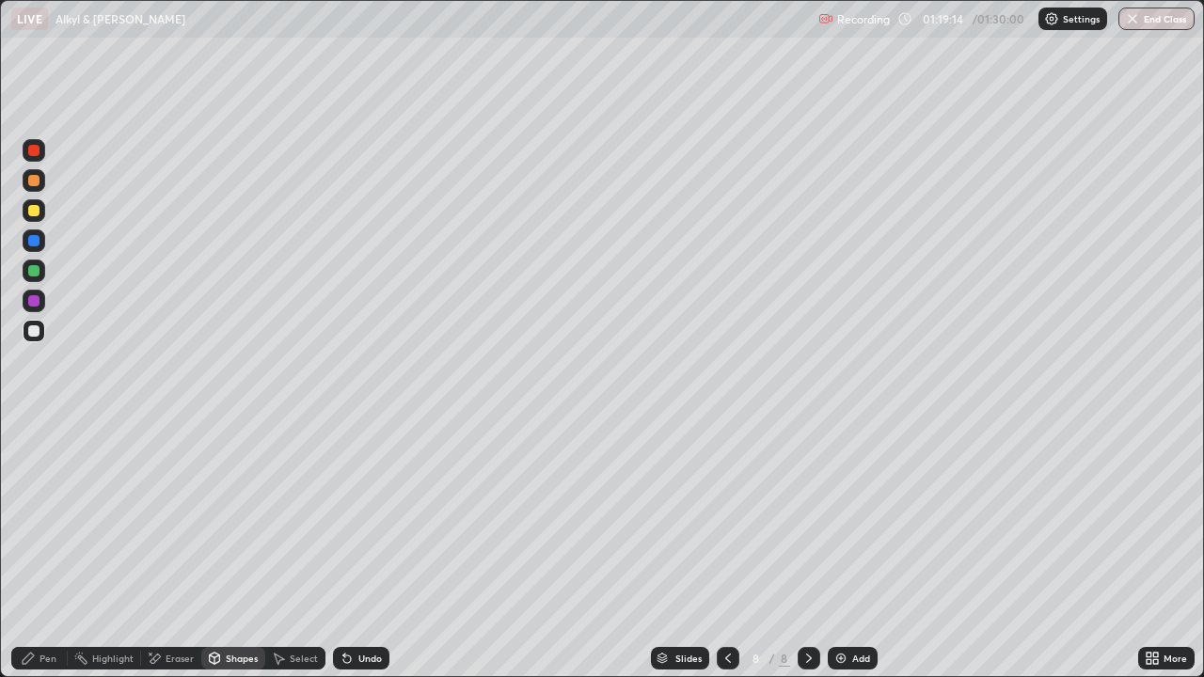
click at [58, 549] on div "Pen" at bounding box center [39, 658] width 56 height 23
click at [358, 549] on div "Undo" at bounding box center [370, 658] width 24 height 9
click at [1139, 24] on img "button" at bounding box center [1132, 18] width 15 height 15
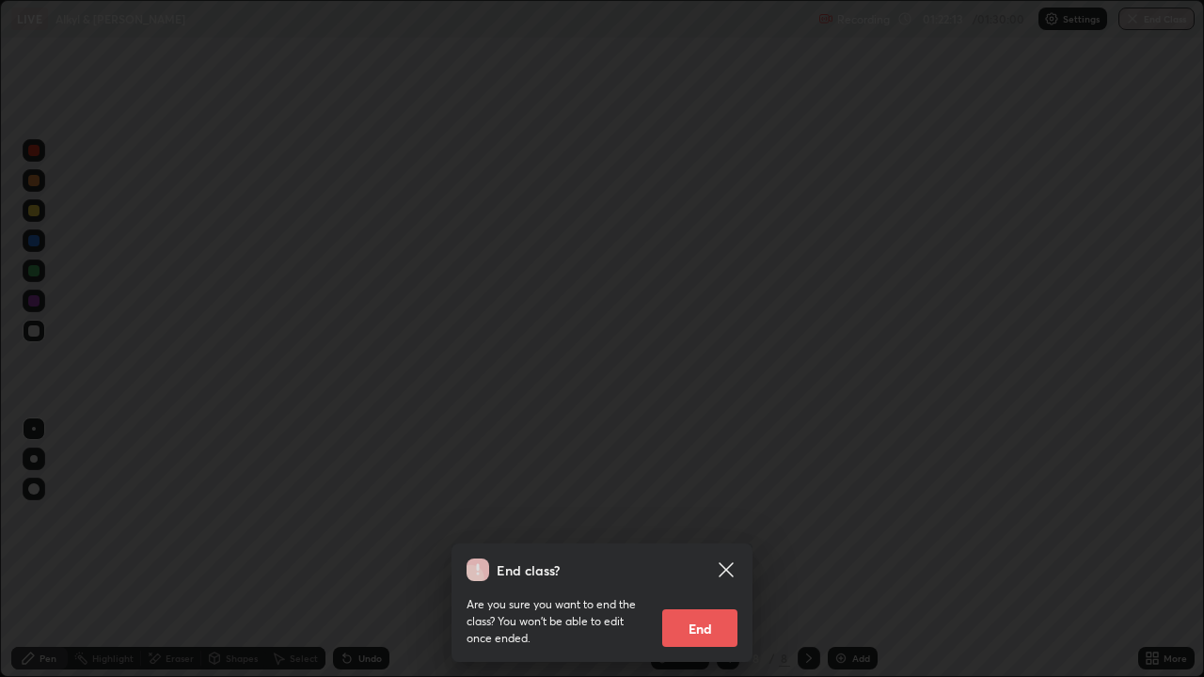
click at [717, 549] on button "End" at bounding box center [699, 629] width 75 height 38
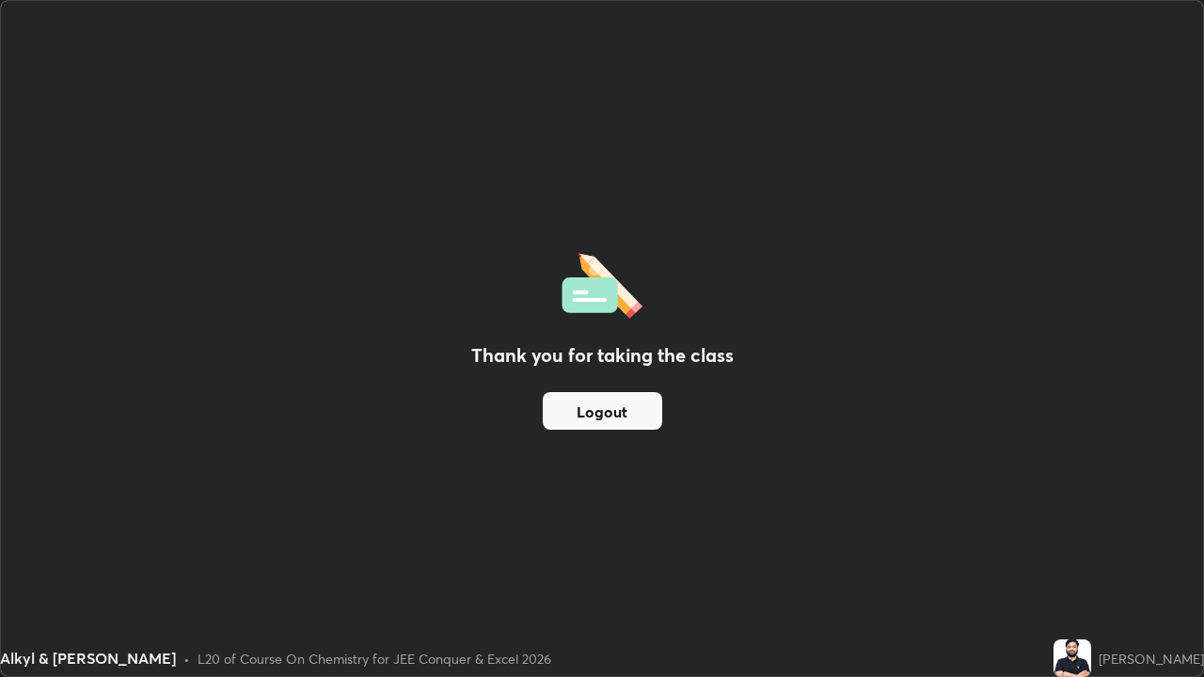
click at [609, 414] on button "Logout" at bounding box center [602, 411] width 119 height 38
